Goal: Check status: Check status

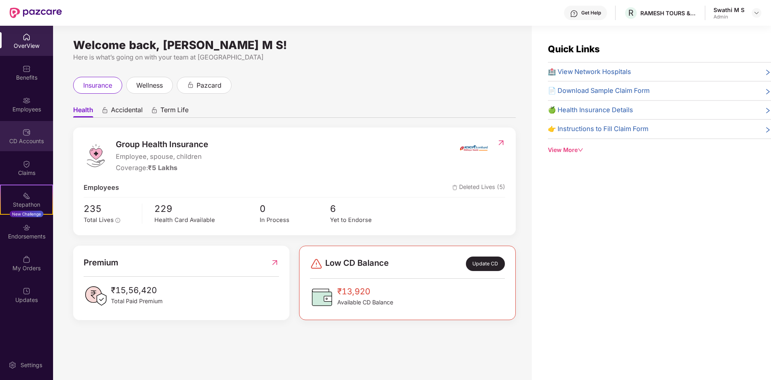
click at [37, 133] on div "CD Accounts" at bounding box center [26, 136] width 53 height 30
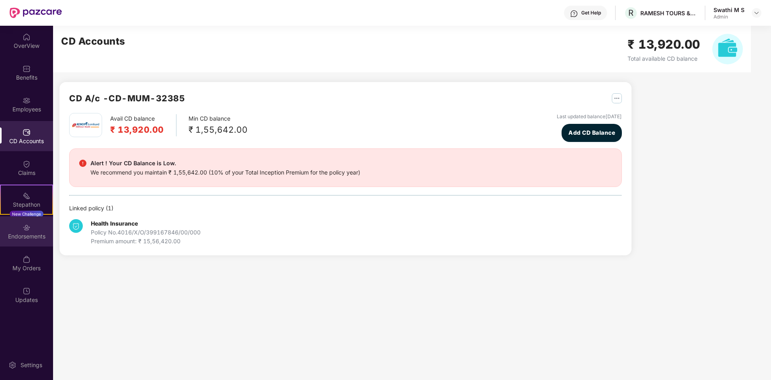
click at [22, 234] on div "Endorsements" at bounding box center [26, 236] width 53 height 8
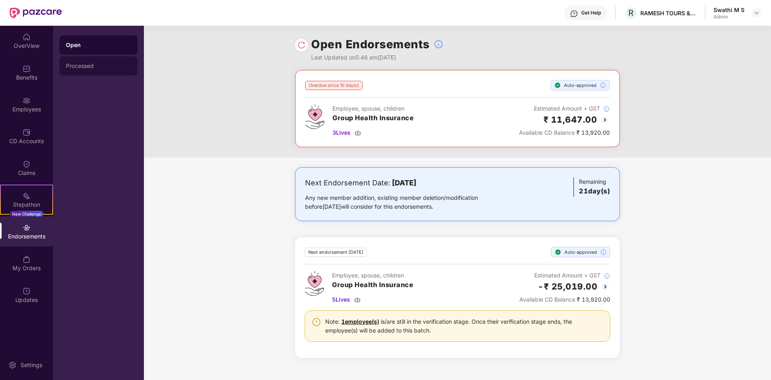
click at [74, 69] on div "Processed" at bounding box center [98, 65] width 78 height 19
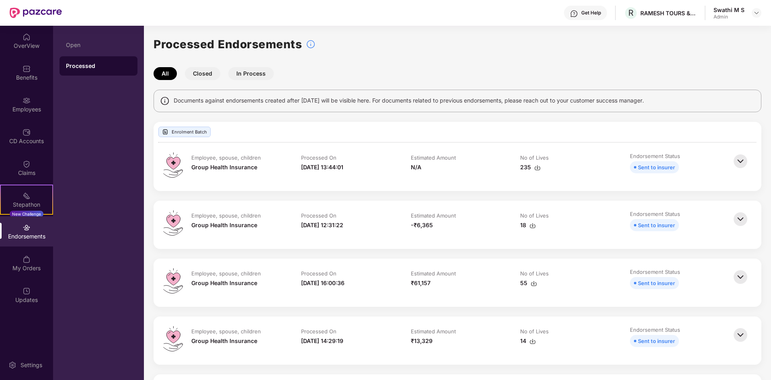
click at [256, 75] on button "In Process" at bounding box center [250, 73] width 45 height 13
click at [207, 73] on button "Closed" at bounding box center [202, 73] width 35 height 13
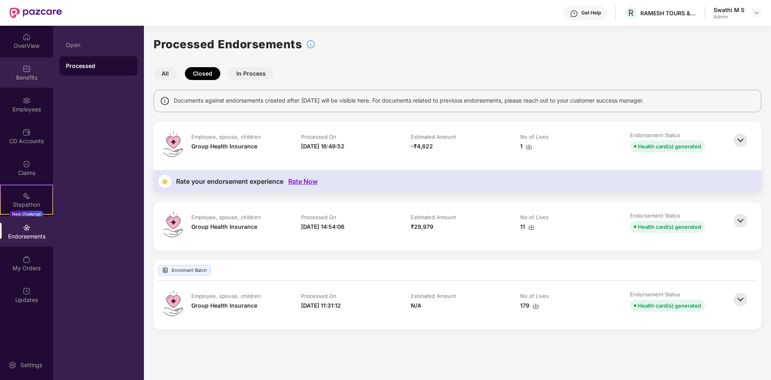
click at [26, 76] on div "Benefits" at bounding box center [26, 78] width 53 height 8
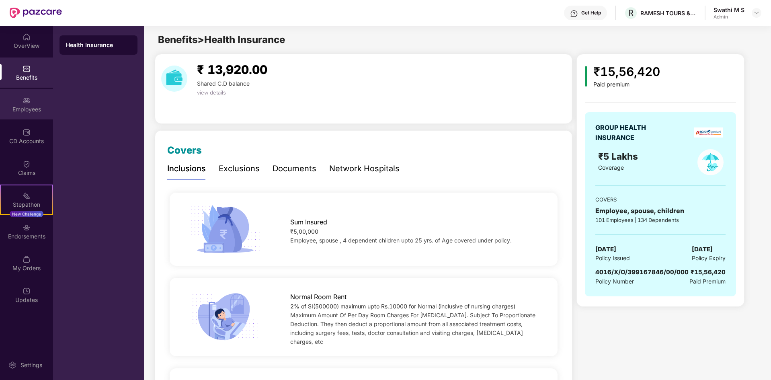
click at [27, 106] on div "Employees" at bounding box center [26, 109] width 53 height 8
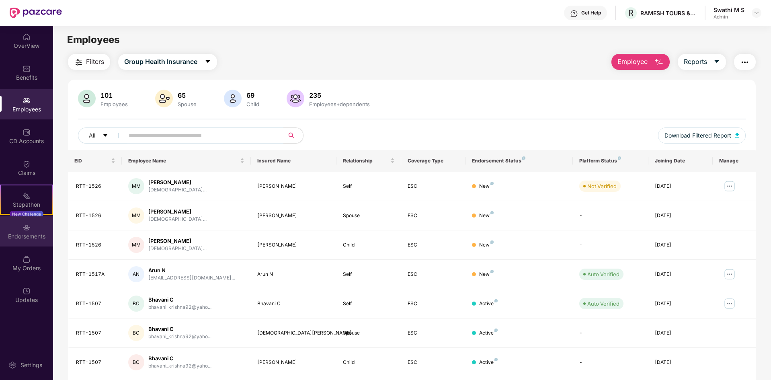
click at [25, 235] on div "Endorsements" at bounding box center [26, 236] width 53 height 8
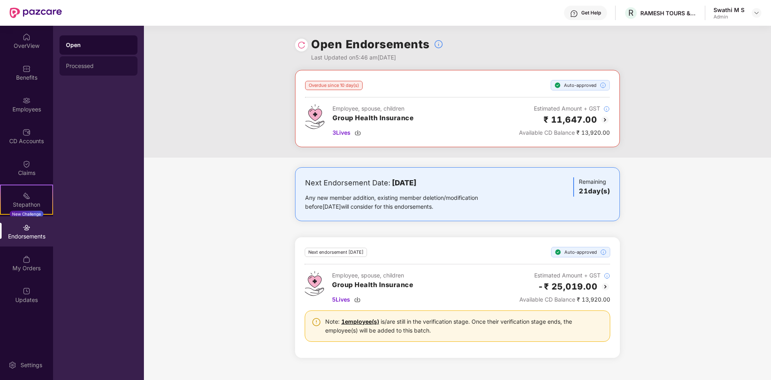
click at [82, 66] on div "Processed" at bounding box center [98, 66] width 65 height 6
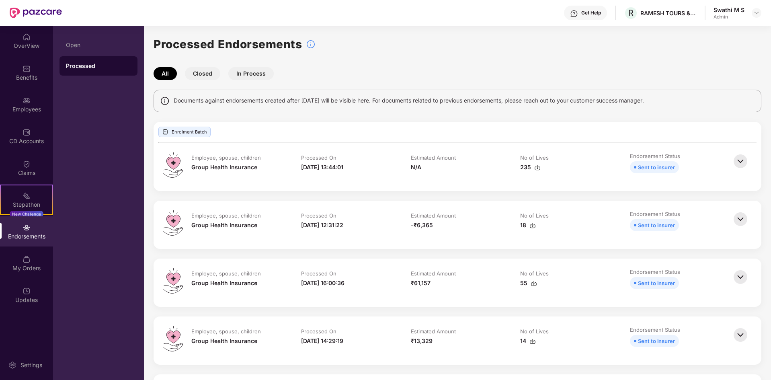
click at [255, 70] on button "In Process" at bounding box center [250, 73] width 45 height 13
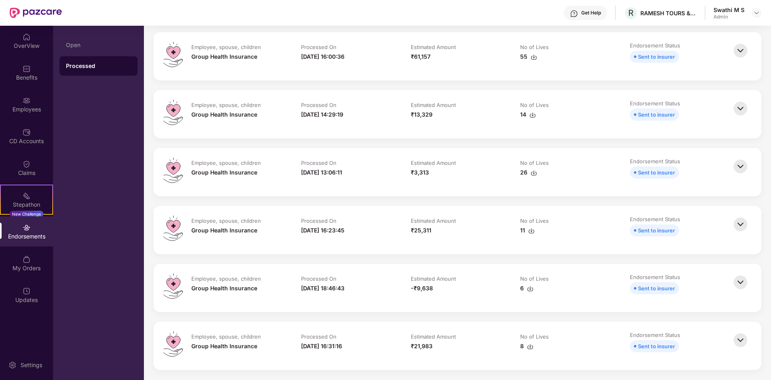
scroll to position [25, 0]
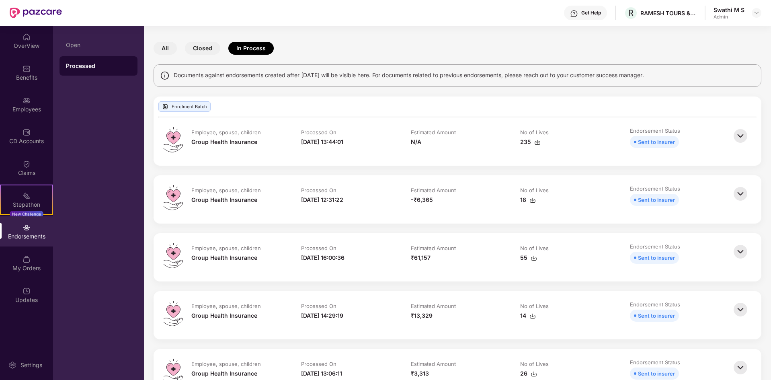
click at [740, 134] on img at bounding box center [740, 136] width 18 height 18
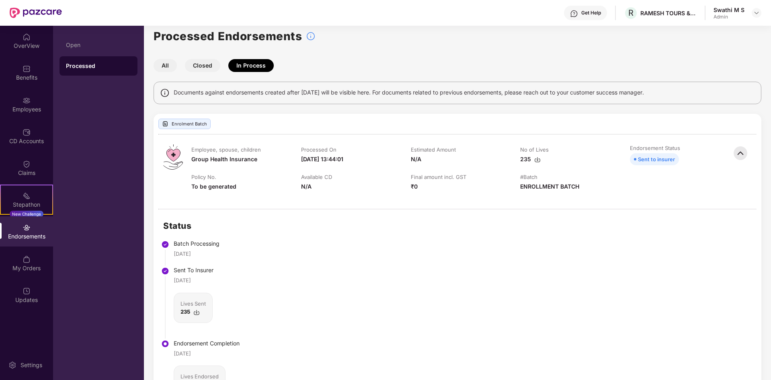
scroll to position [0, 0]
